Goal: Check status: Check status

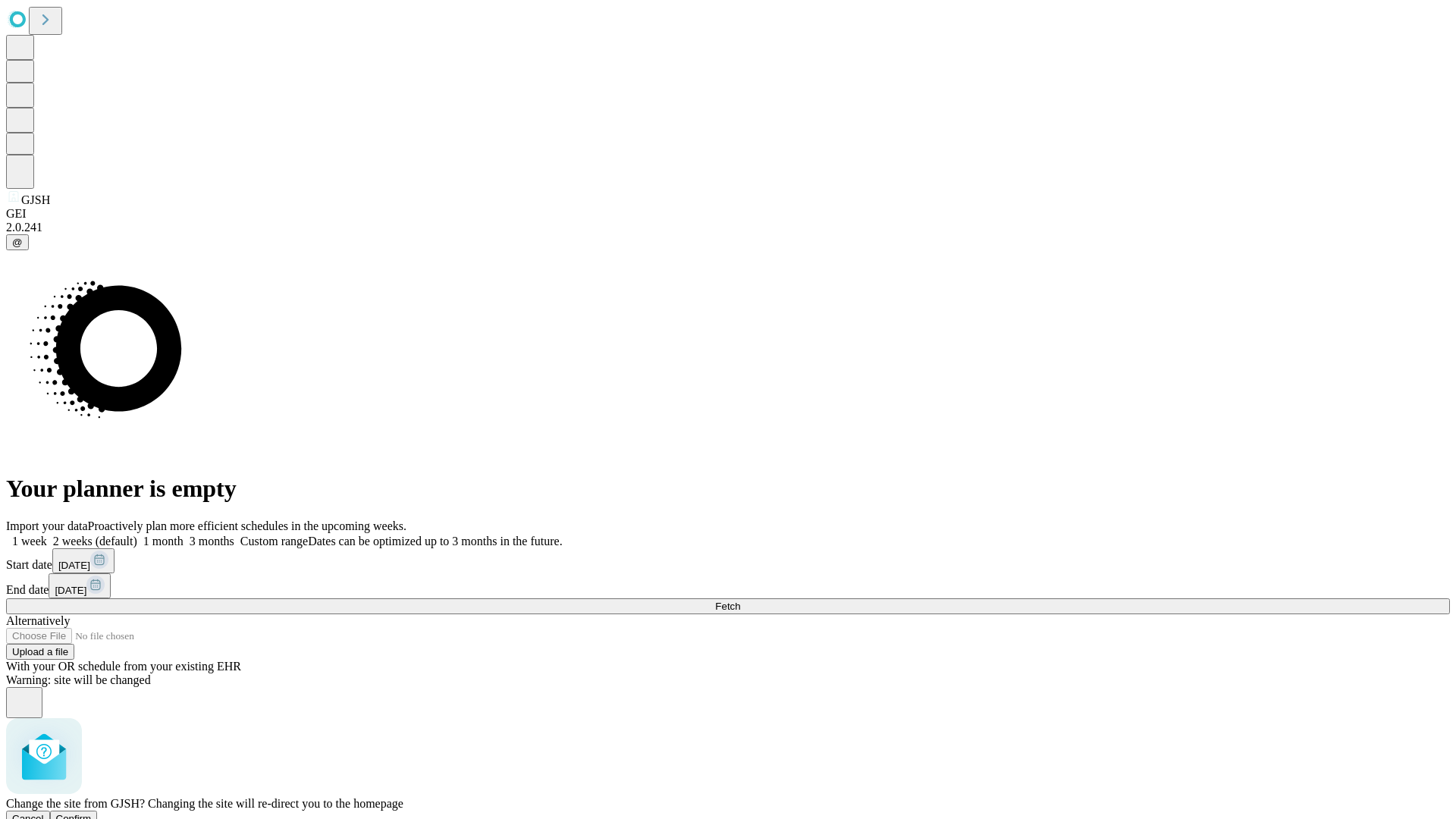
click at [92, 812] on span "Confirm" at bounding box center [74, 818] width 36 height 12
click at [137, 534] on label "2 weeks (default)" at bounding box center [92, 540] width 90 height 13
click at [740, 600] on span "Fetch" at bounding box center [728, 606] width 25 height 12
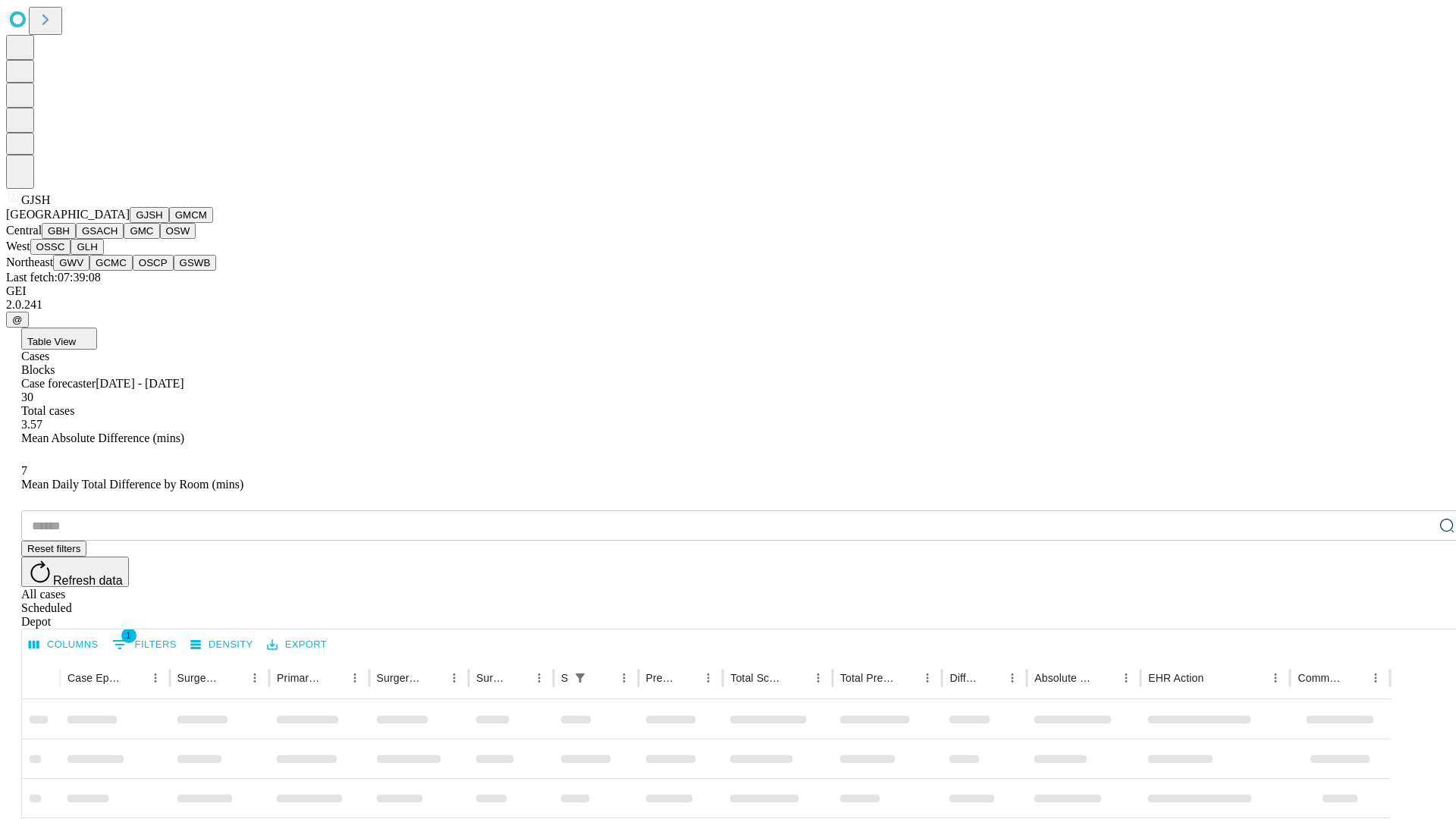
click at [169, 223] on button "GMCM" at bounding box center [190, 215] width 44 height 16
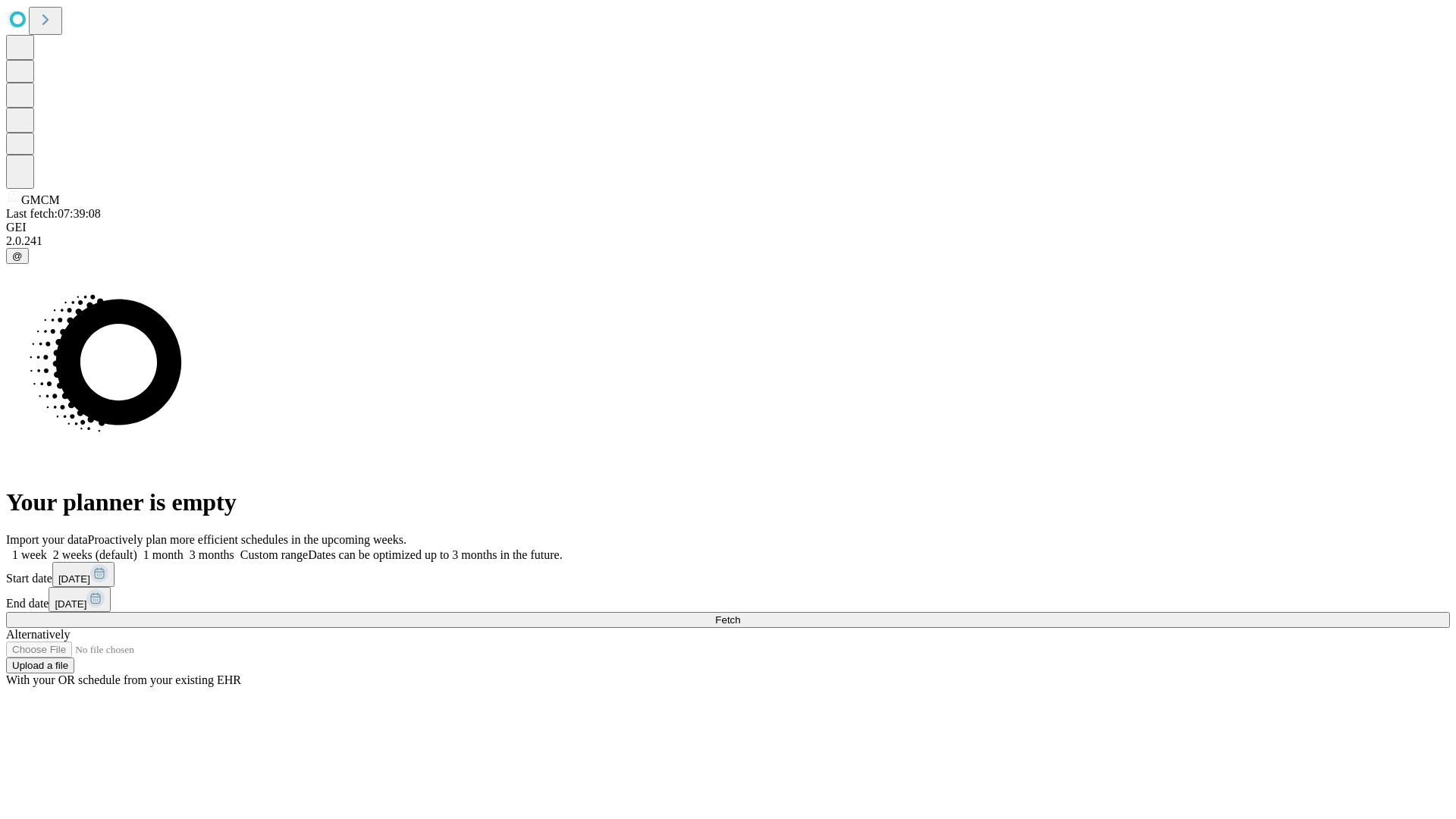
click at [137, 548] on label "2 weeks (default)" at bounding box center [92, 554] width 90 height 13
click at [740, 614] on span "Fetch" at bounding box center [728, 619] width 25 height 12
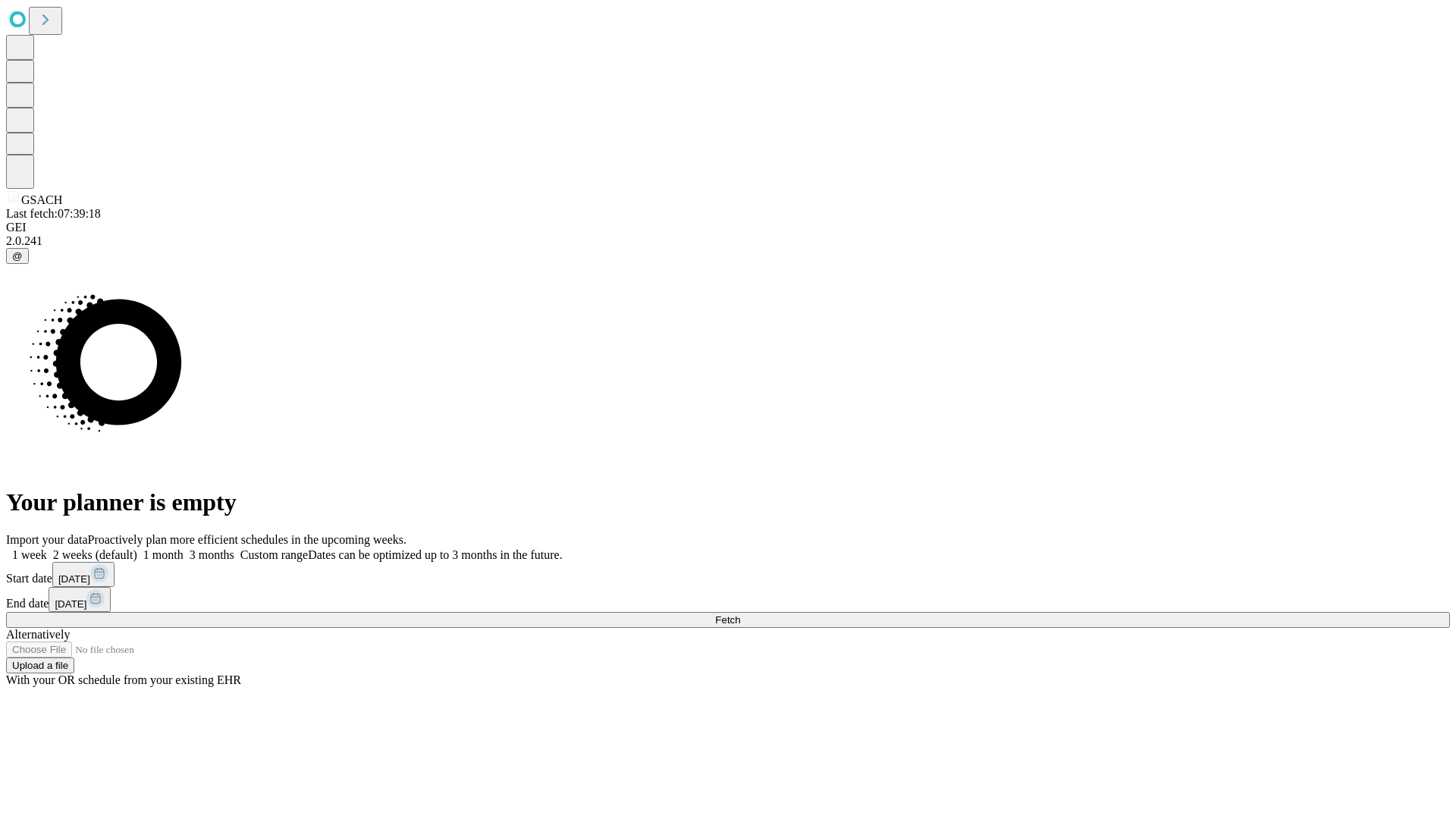
click at [137, 548] on label "2 weeks (default)" at bounding box center [92, 554] width 90 height 13
click at [740, 614] on span "Fetch" at bounding box center [728, 619] width 25 height 12
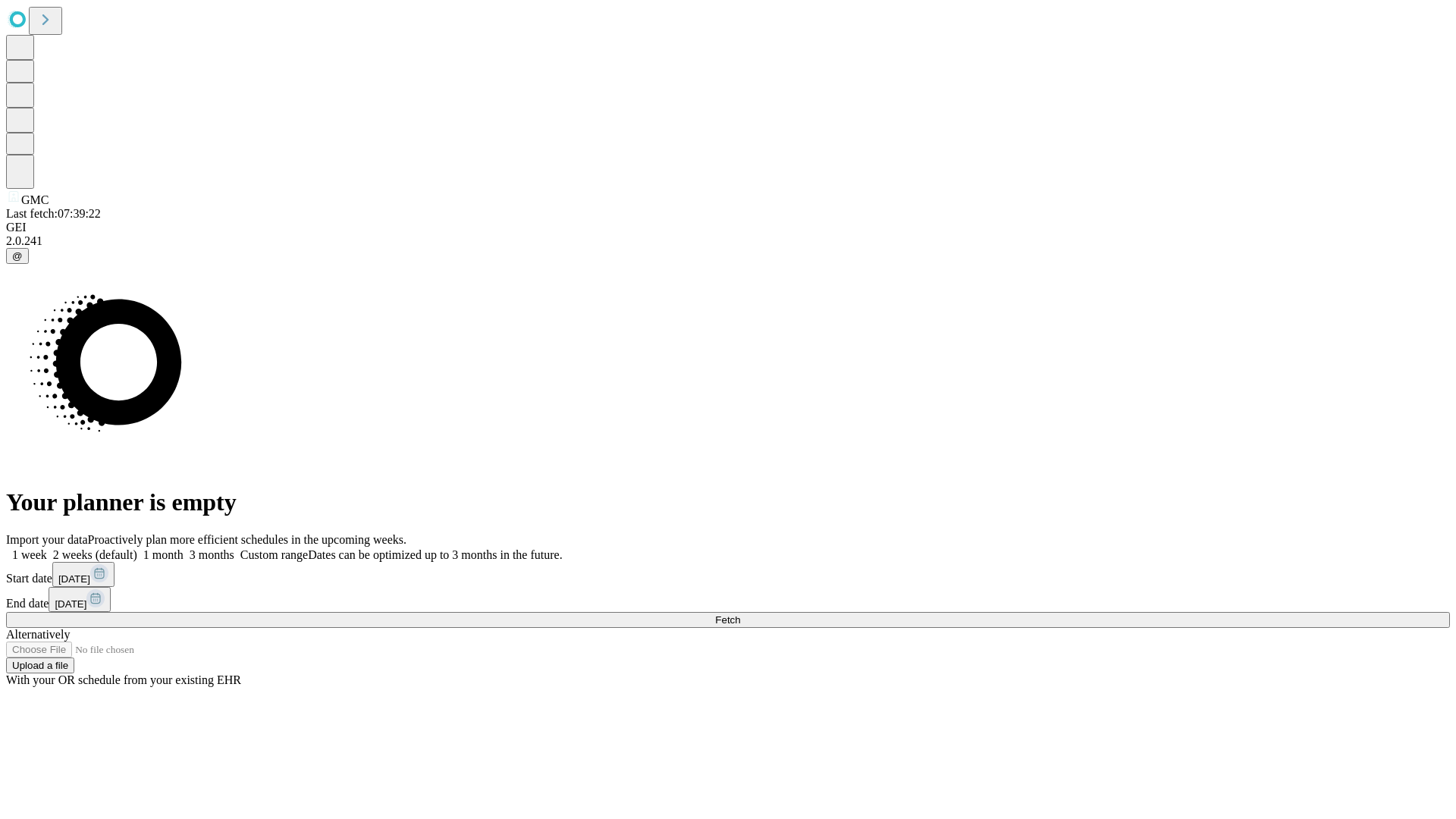
click at [137, 548] on label "2 weeks (default)" at bounding box center [92, 554] width 90 height 13
click at [740, 614] on span "Fetch" at bounding box center [728, 619] width 25 height 12
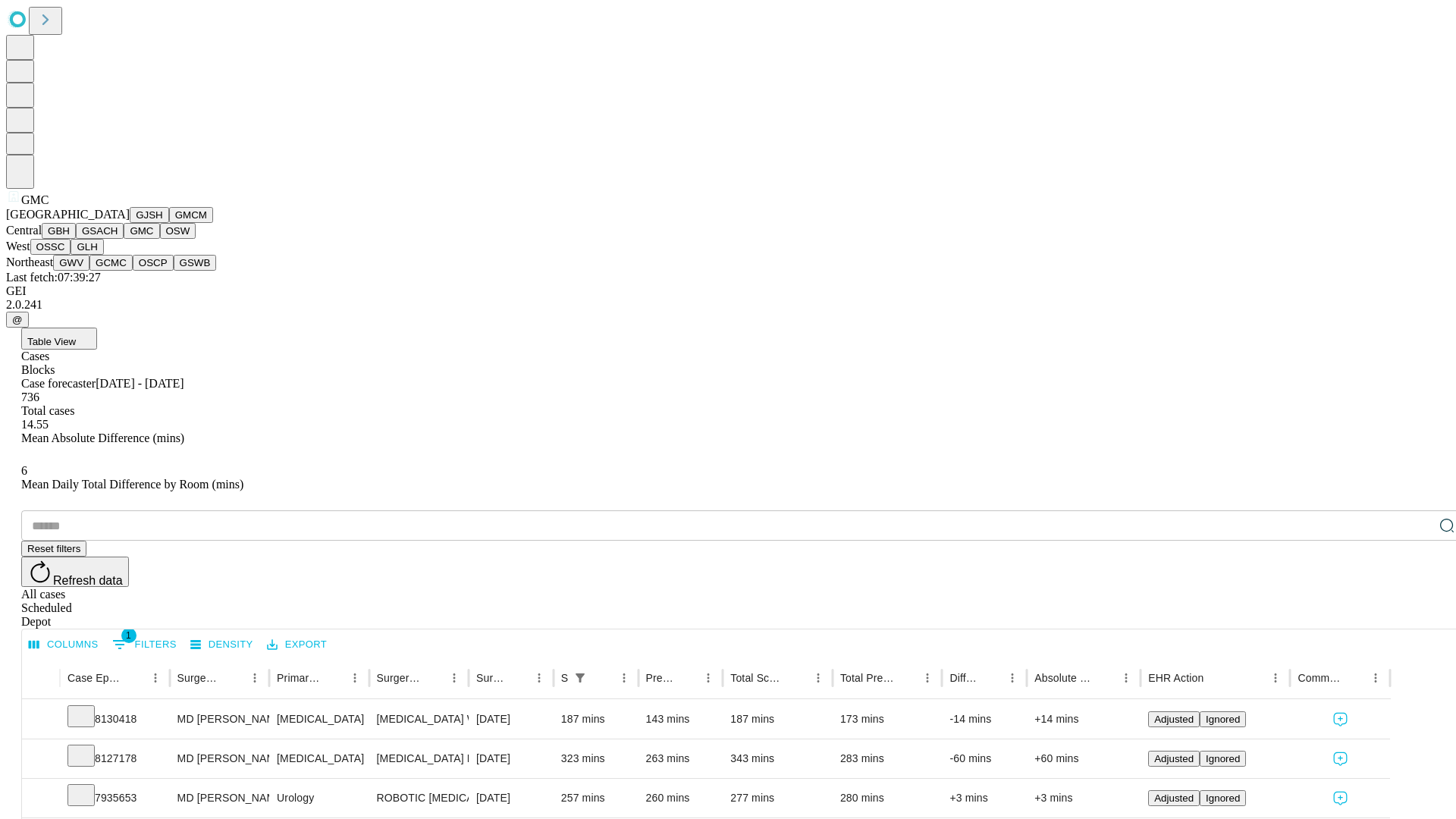
click at [160, 239] on button "OSW" at bounding box center [179, 230] width 37 height 16
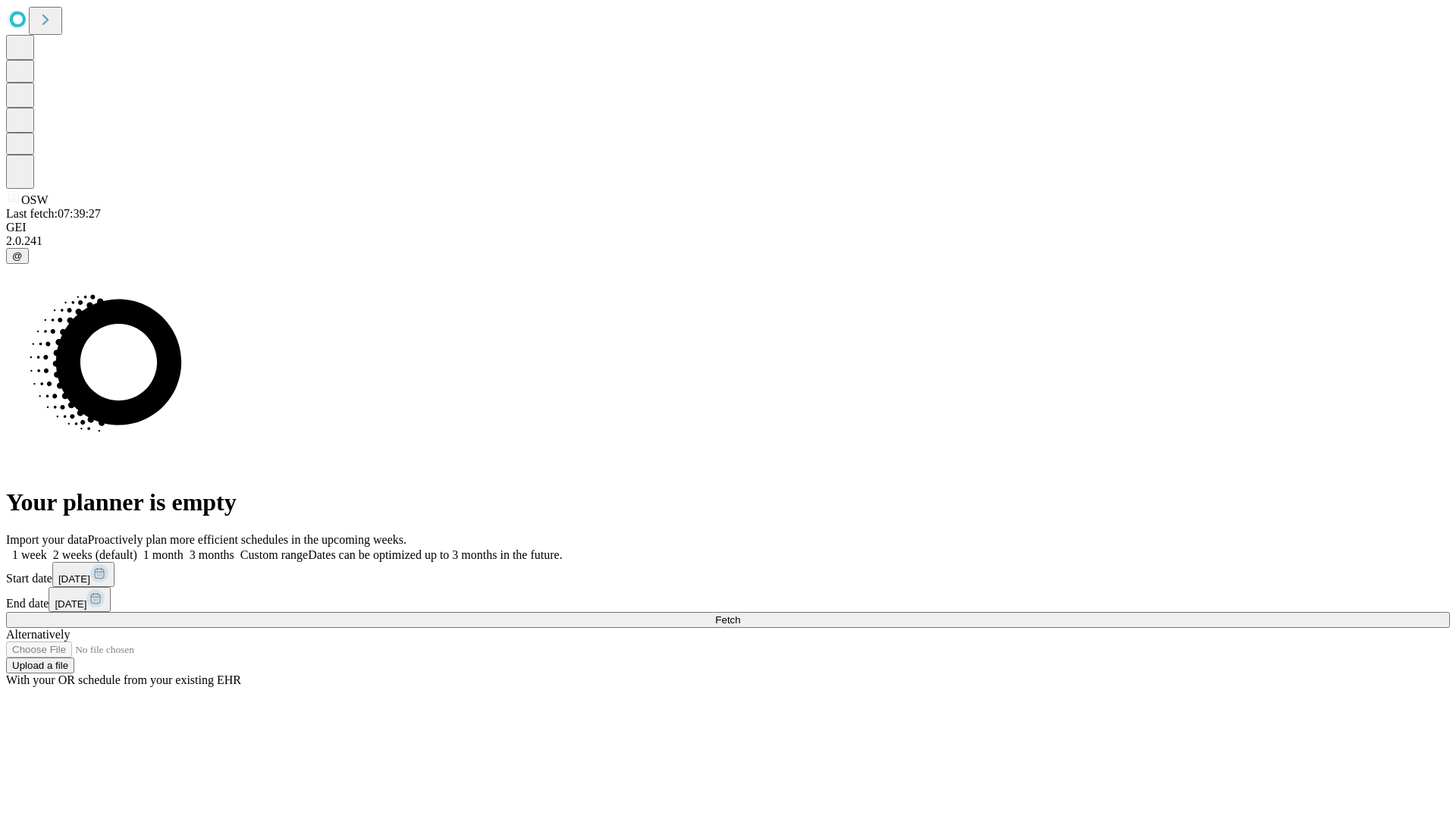
click at [137, 548] on label "2 weeks (default)" at bounding box center [92, 554] width 90 height 13
click at [740, 614] on span "Fetch" at bounding box center [728, 619] width 25 height 12
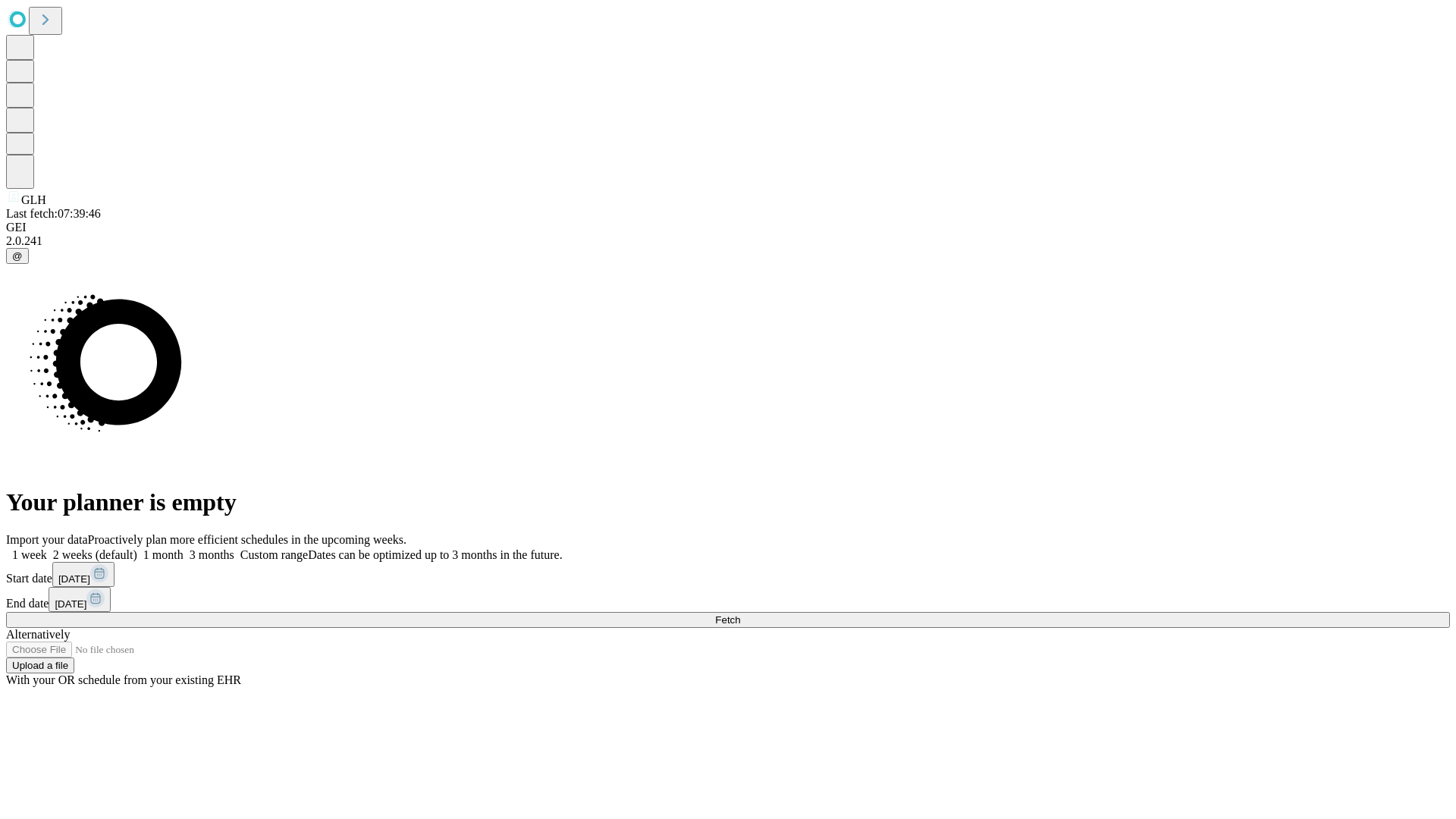
click at [137, 548] on label "2 weeks (default)" at bounding box center [92, 554] width 90 height 13
click at [740, 614] on span "Fetch" at bounding box center [728, 619] width 25 height 12
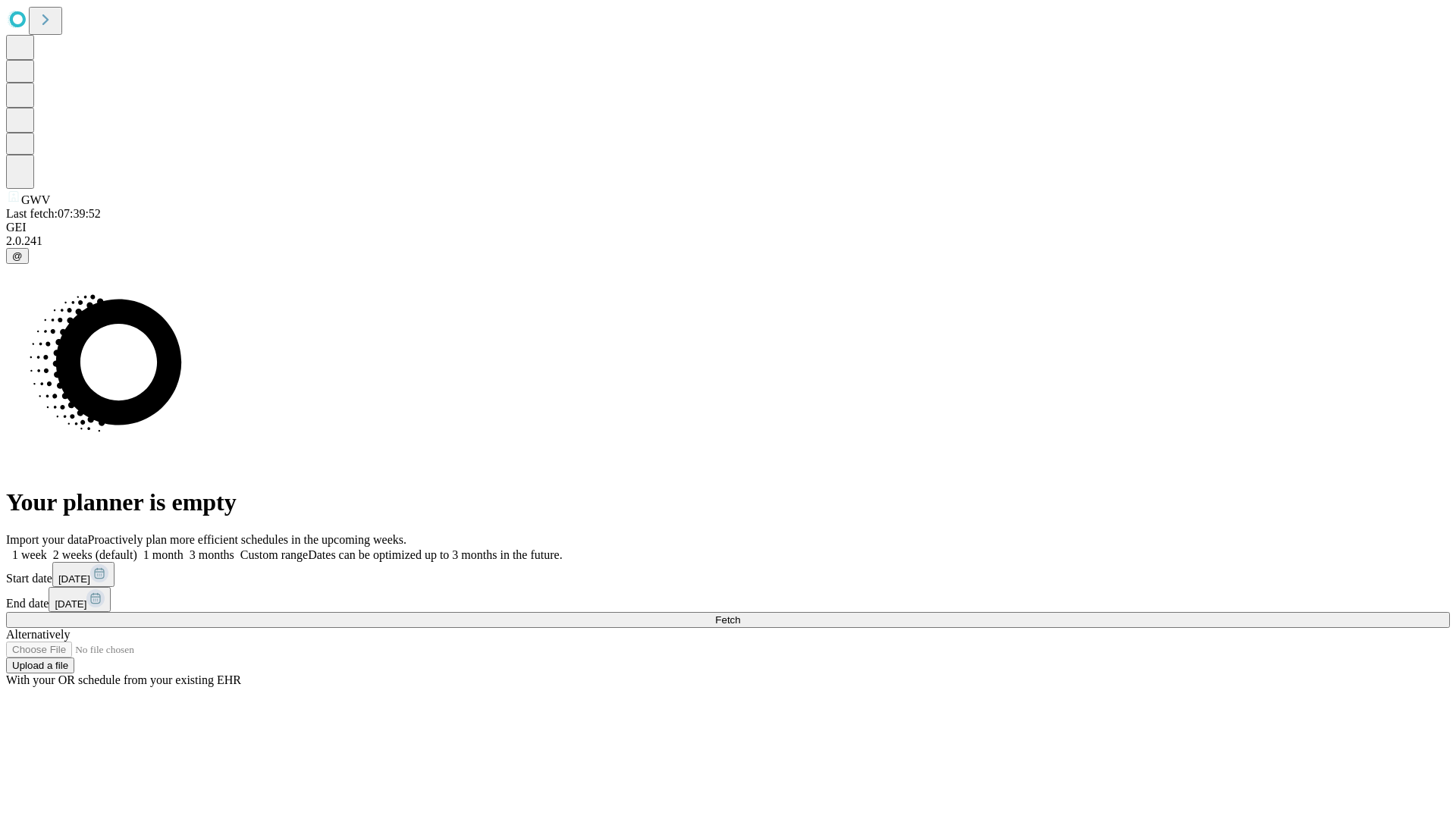
click at [137, 548] on label "2 weeks (default)" at bounding box center [92, 554] width 90 height 13
click at [740, 614] on span "Fetch" at bounding box center [728, 619] width 25 height 12
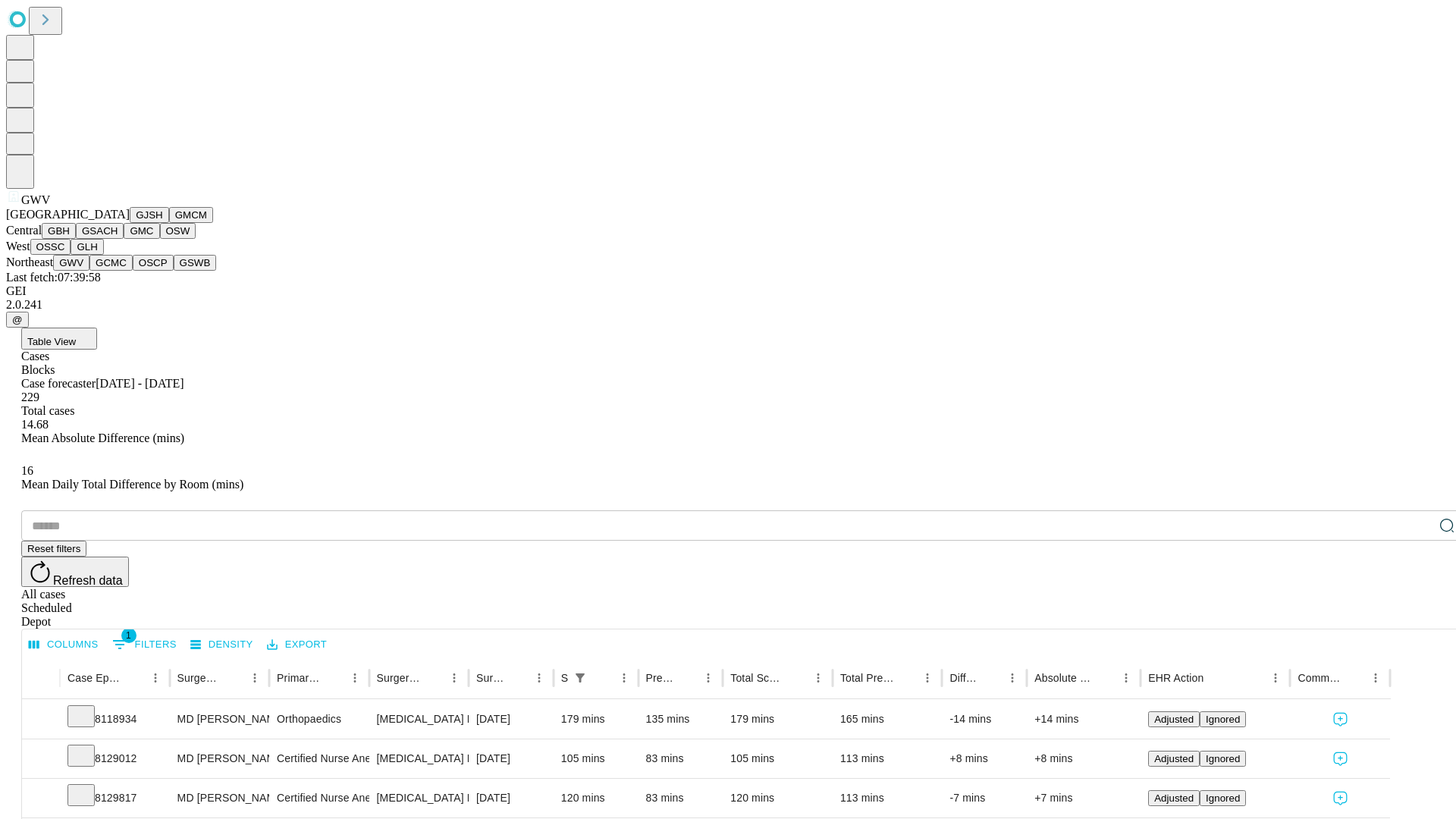
click at [118, 270] on button "GCMC" at bounding box center [111, 262] width 43 height 16
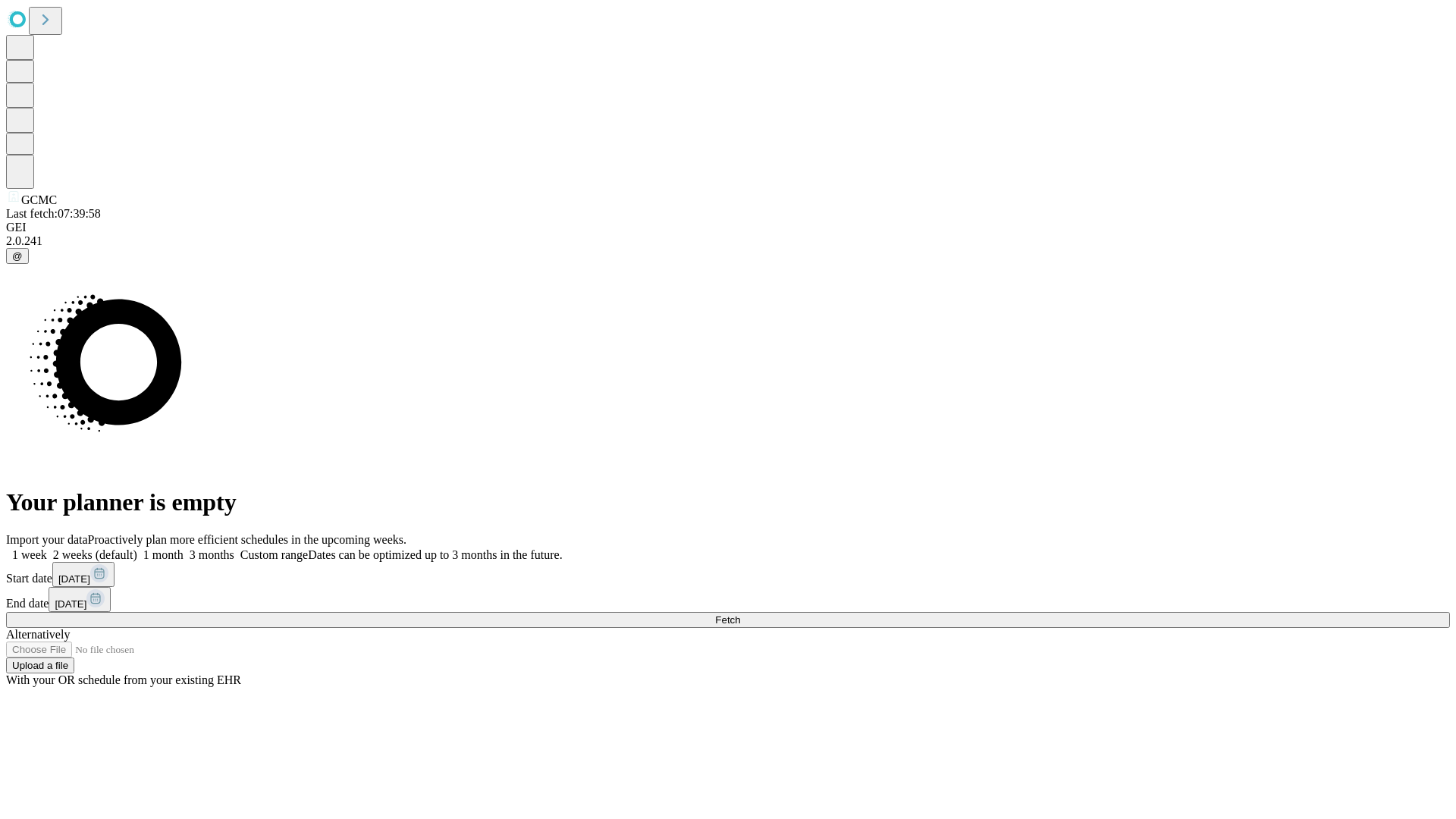
click at [137, 548] on label "2 weeks (default)" at bounding box center [92, 554] width 90 height 13
click at [740, 614] on span "Fetch" at bounding box center [728, 619] width 25 height 12
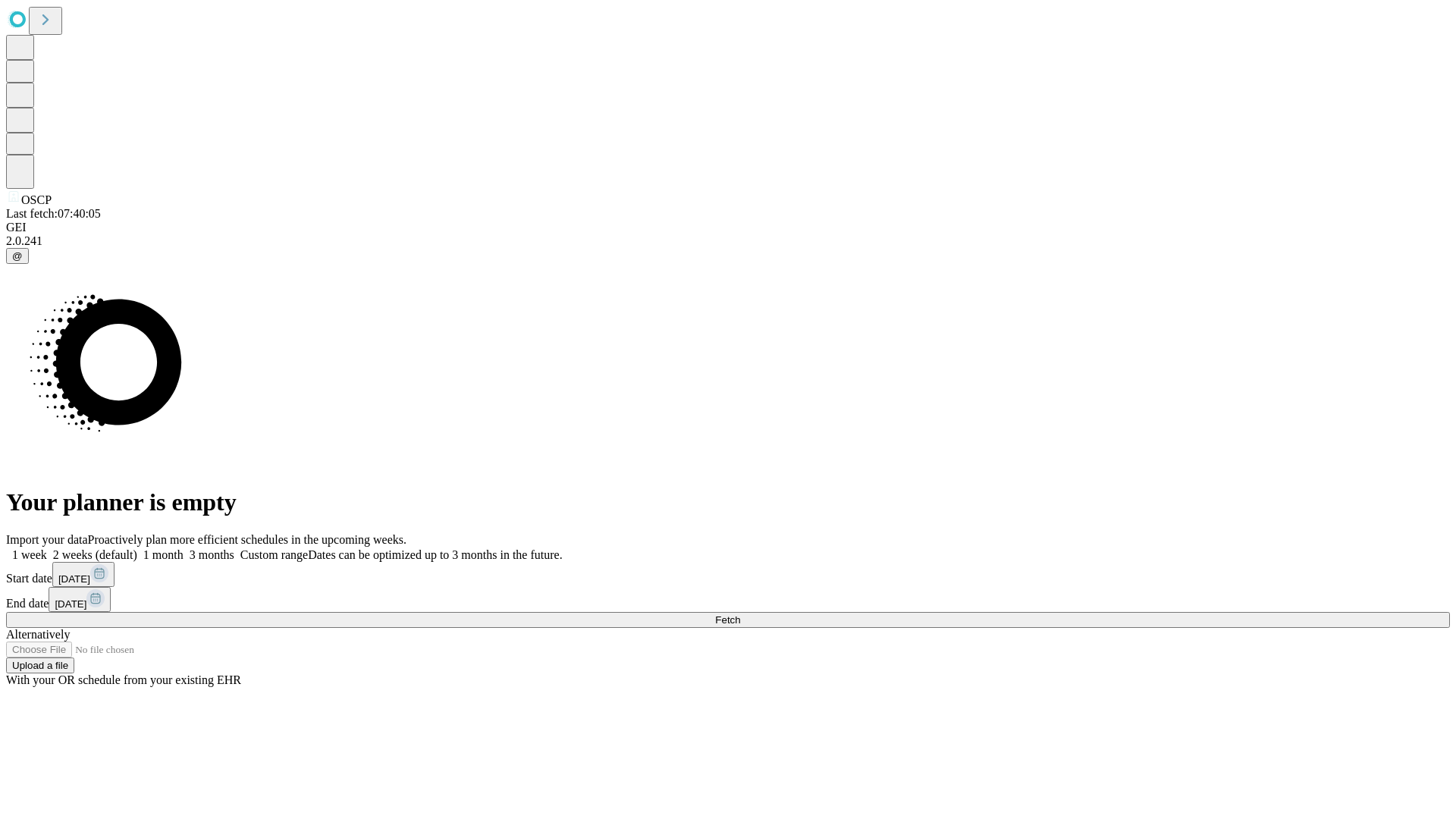
click at [137, 548] on label "2 weeks (default)" at bounding box center [92, 554] width 90 height 13
click at [740, 614] on span "Fetch" at bounding box center [728, 619] width 25 height 12
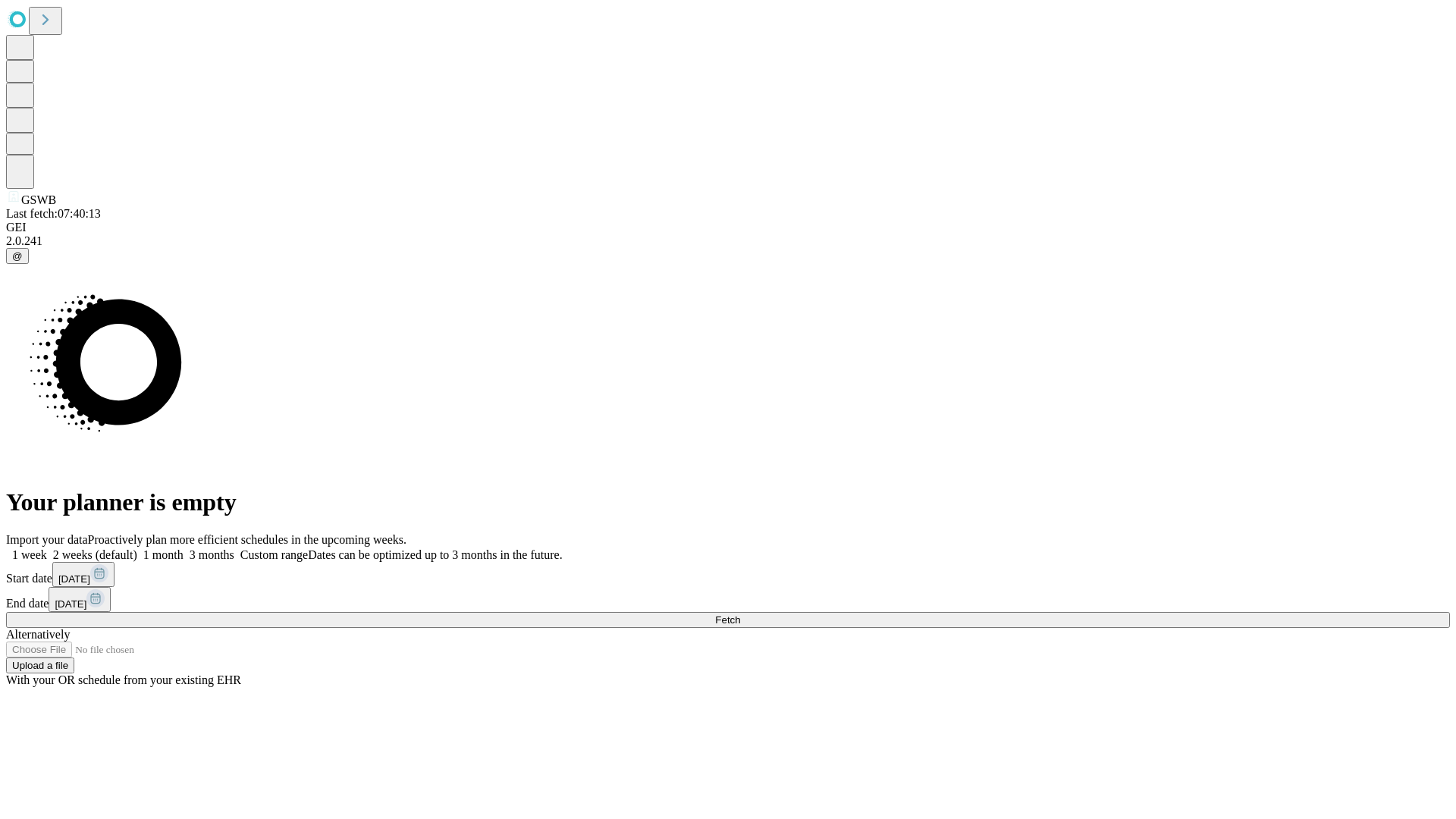
click at [137, 548] on label "2 weeks (default)" at bounding box center [92, 554] width 90 height 13
click at [740, 614] on span "Fetch" at bounding box center [728, 619] width 25 height 12
